Goal: Navigation & Orientation: Find specific page/section

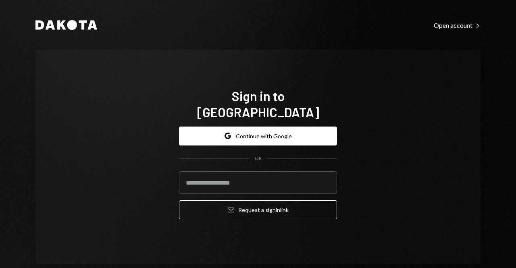
click at [282, 127] on button "Google Continue with Google" at bounding box center [258, 136] width 158 height 19
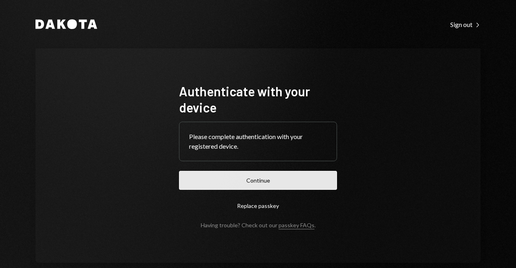
click at [225, 174] on button "Continue" at bounding box center [258, 180] width 158 height 19
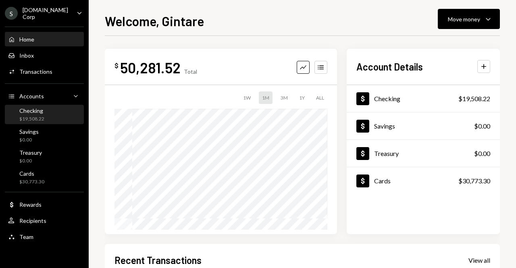
click at [57, 115] on div "Checking $19,508.22" at bounding box center [44, 114] width 73 height 15
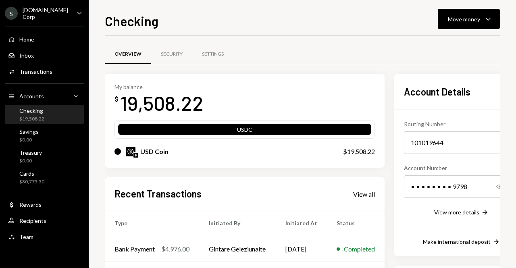
click at [507, 61] on div "Checking Move money Caret Down Overview Security Settings My balance $ 19,508.2…" at bounding box center [303, 134] width 428 height 268
click at [496, 48] on div "Overview Security Settings" at bounding box center [305, 54] width 400 height 21
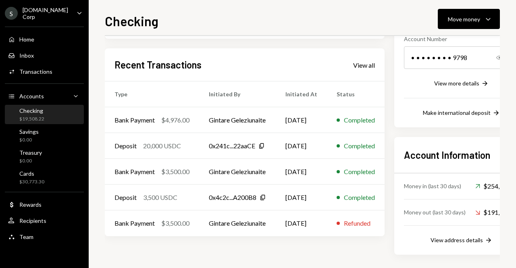
scroll to position [132, 0]
